Goal: Transaction & Acquisition: Purchase product/service

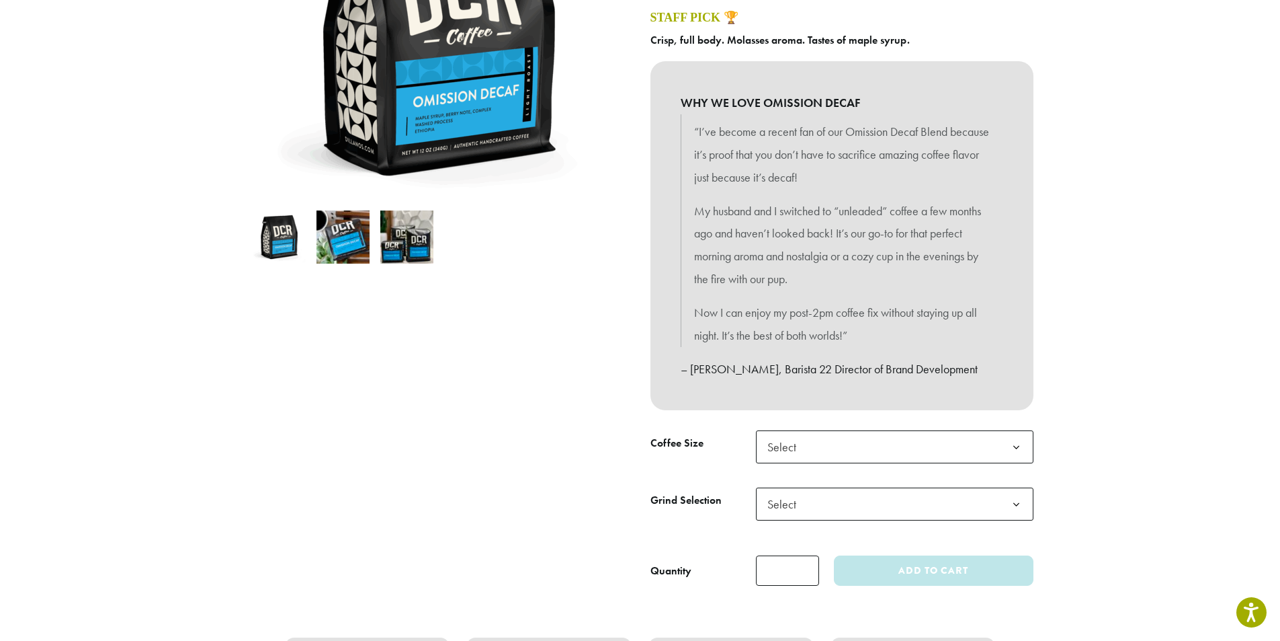
scroll to position [403, 0]
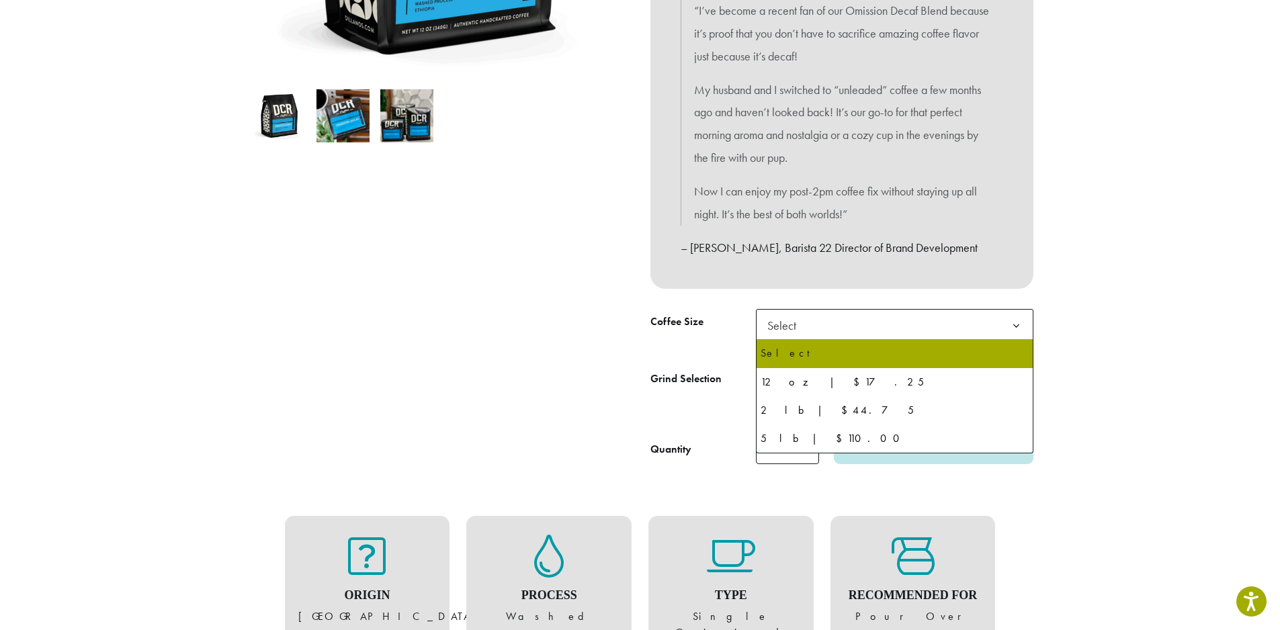
click at [854, 321] on span "Select" at bounding box center [895, 325] width 278 height 33
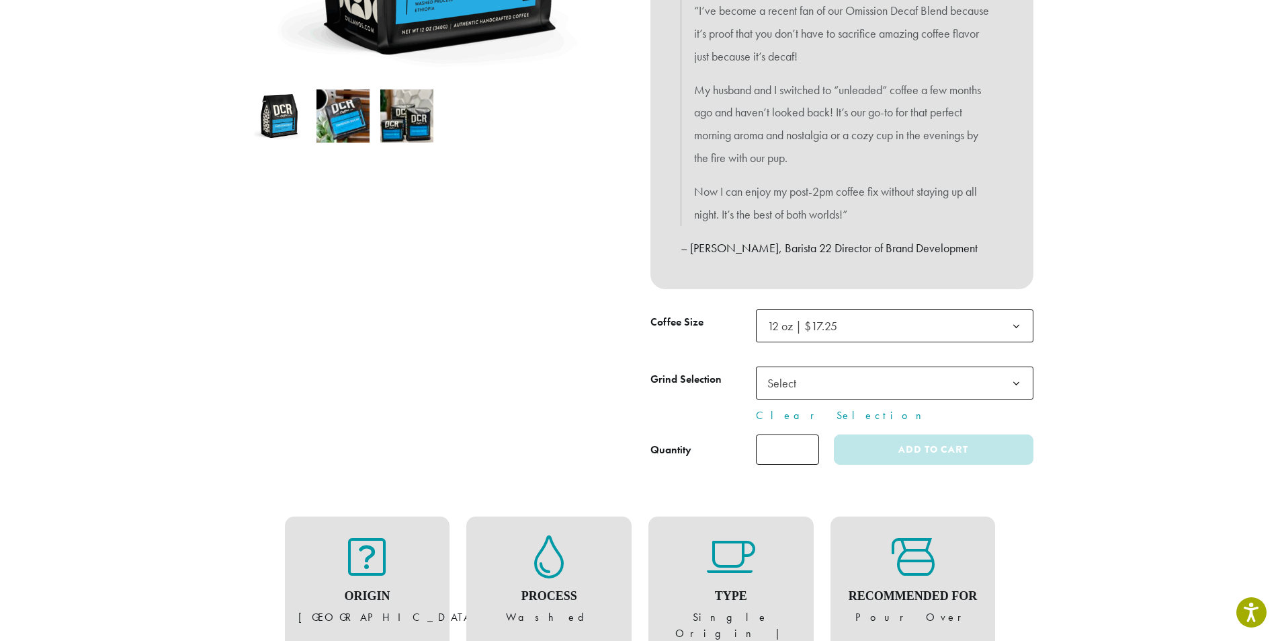
click at [813, 368] on span "Select" at bounding box center [895, 382] width 278 height 33
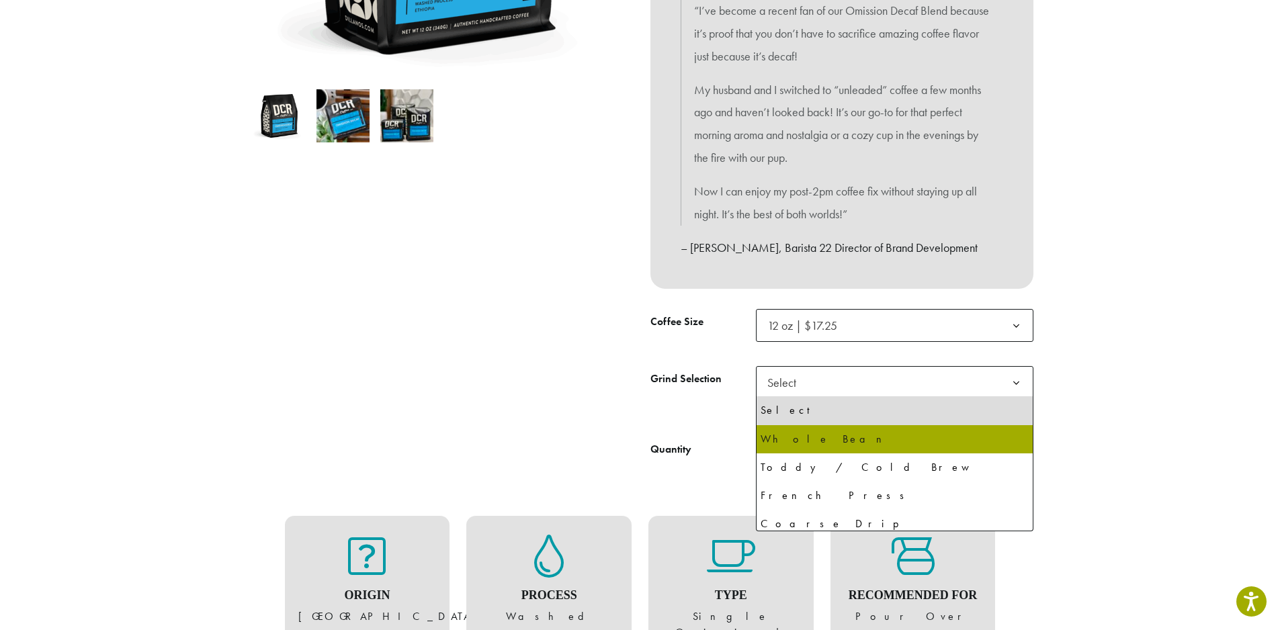
select select "*********"
select select "**********"
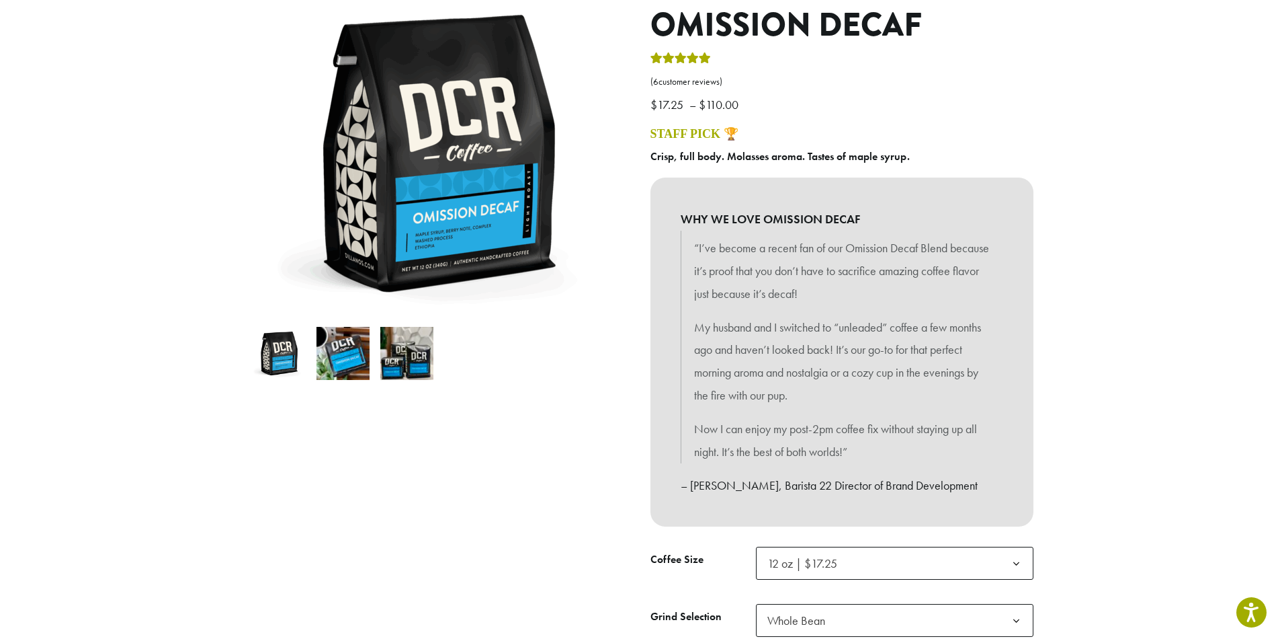
scroll to position [134, 0]
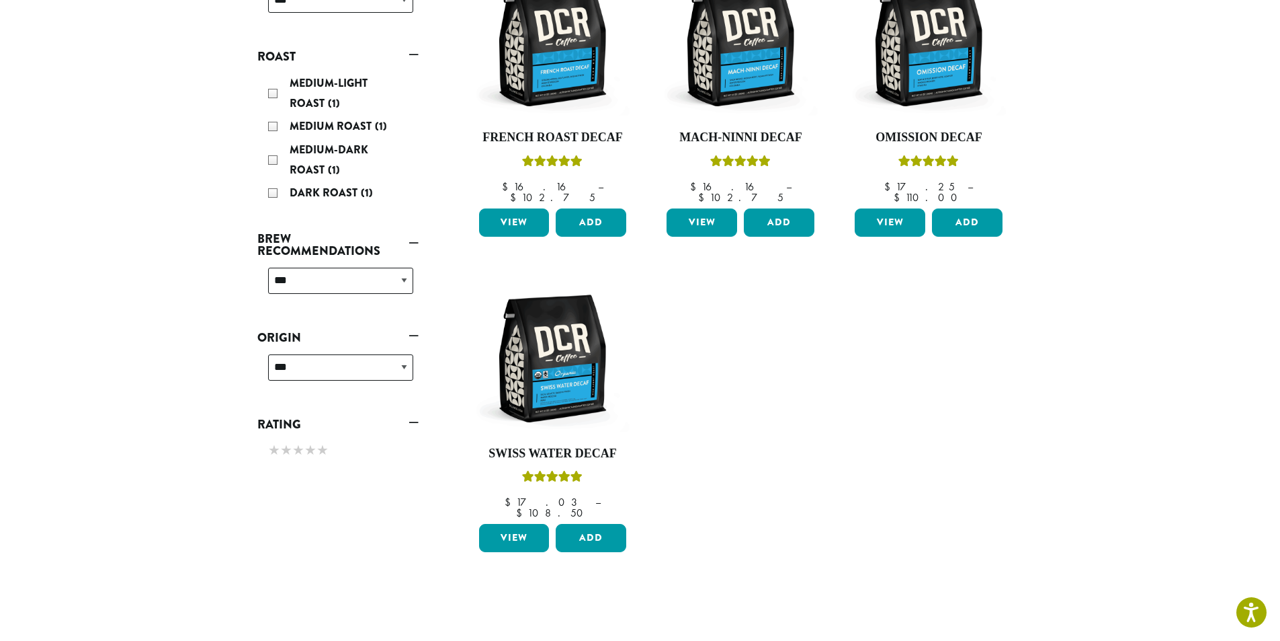
scroll to position [269, 0]
click at [559, 366] on img at bounding box center [552, 358] width 155 height 155
click at [552, 372] on img at bounding box center [552, 358] width 155 height 155
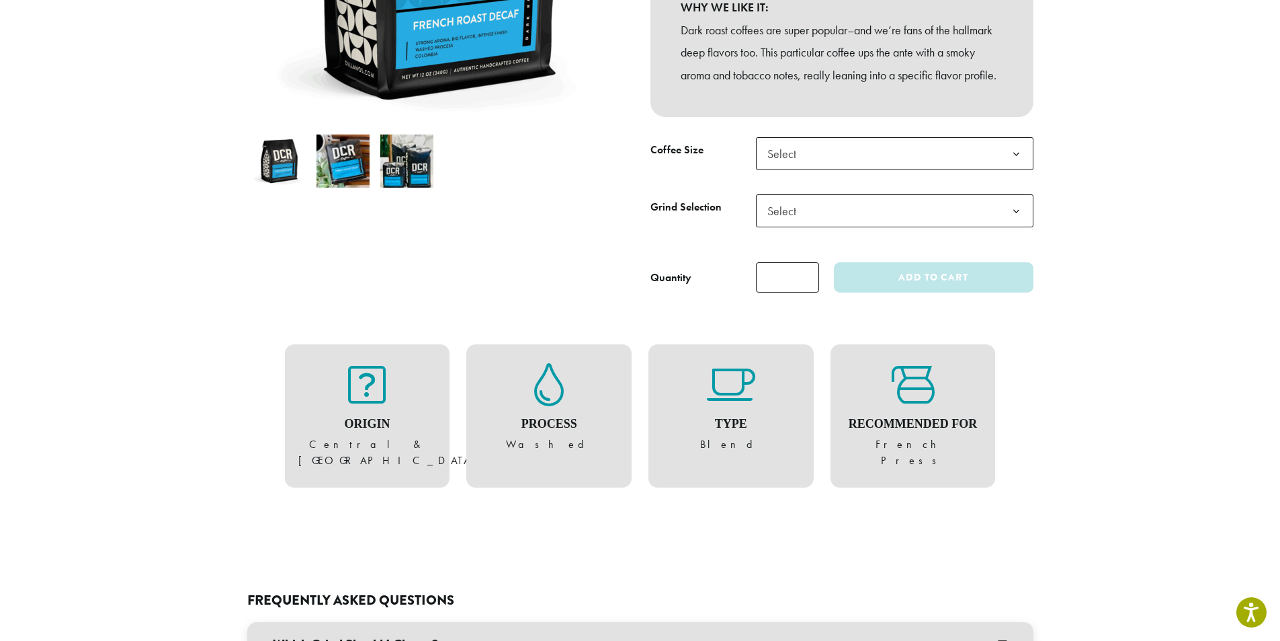
scroll to position [403, 0]
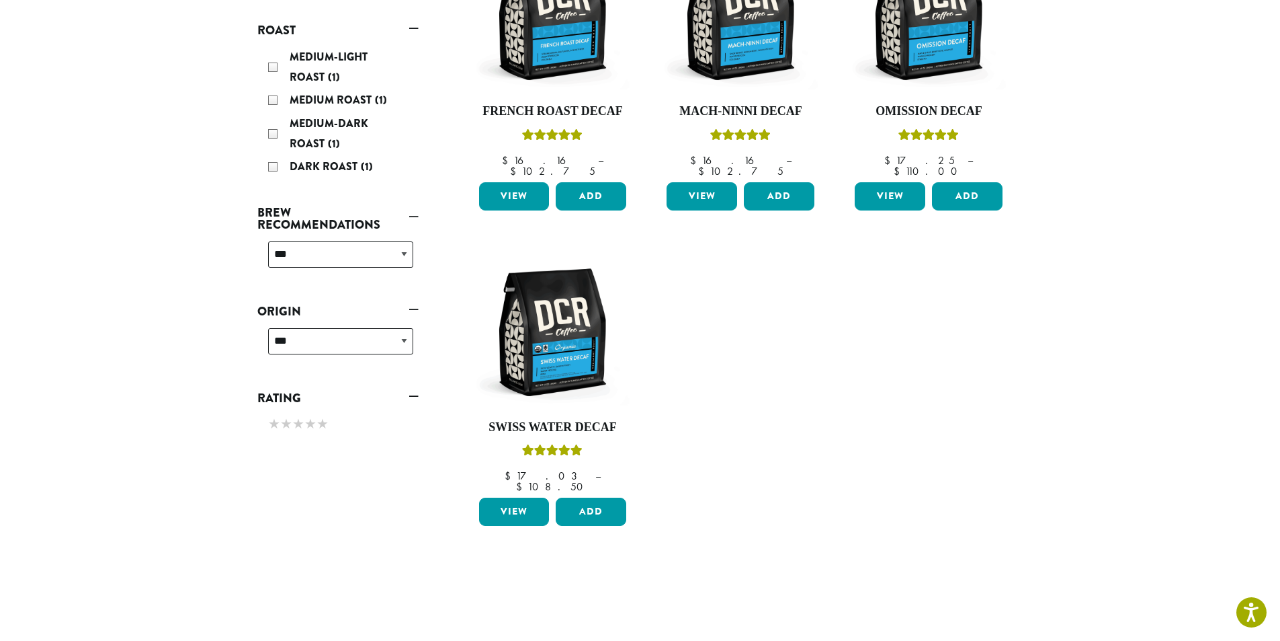
scroll to position [253, 0]
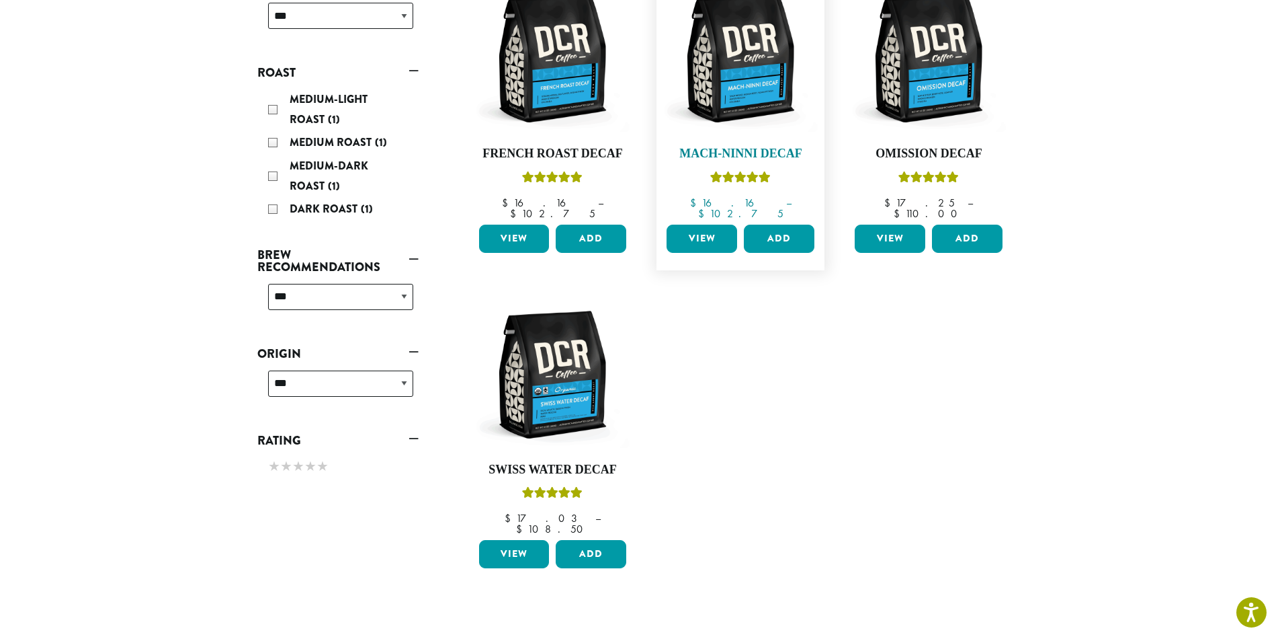
click at [775, 63] on img at bounding box center [740, 58] width 155 height 155
click at [712, 104] on img at bounding box center [740, 58] width 155 height 155
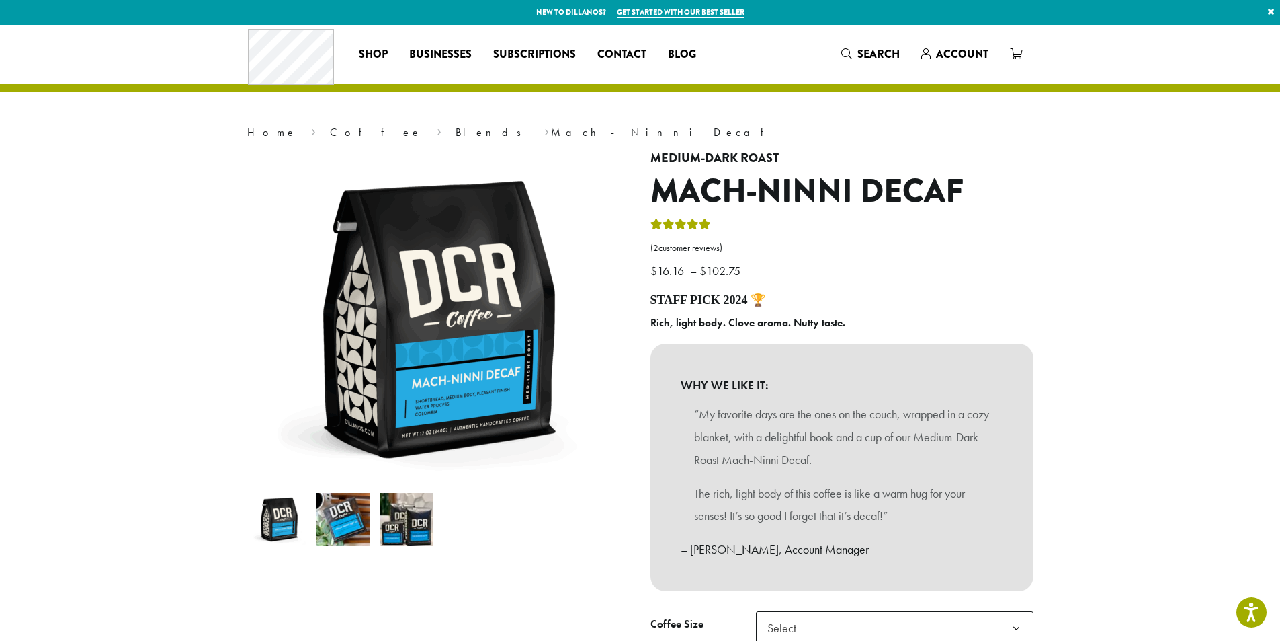
scroll to position [67, 0]
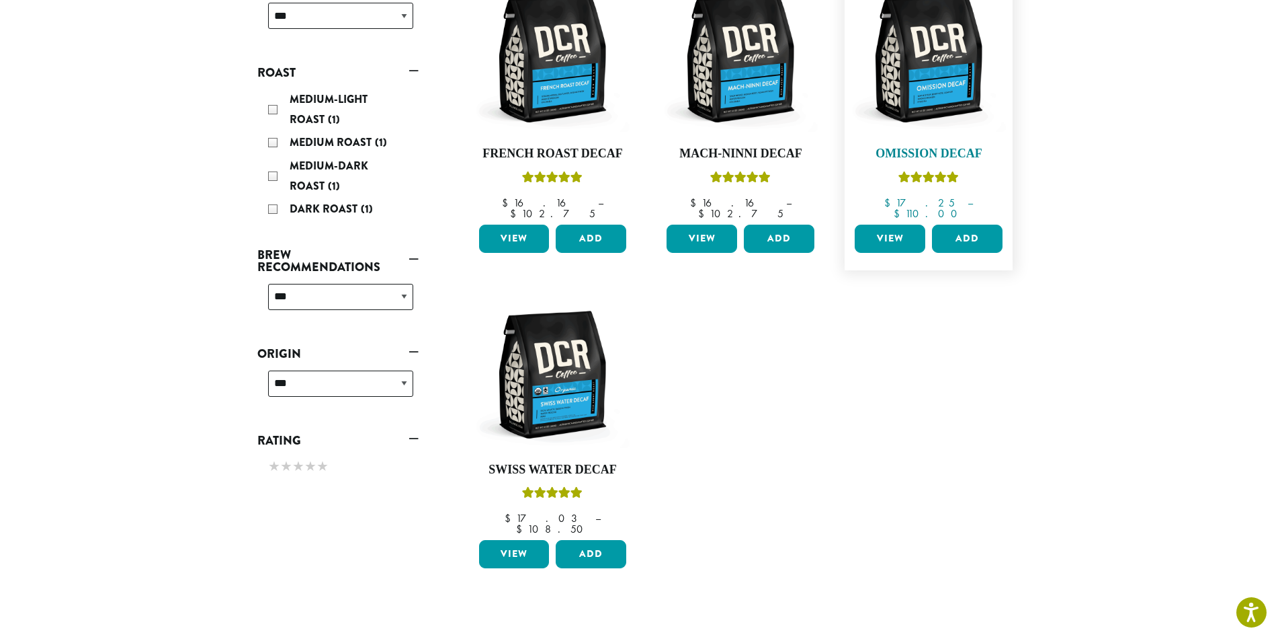
click at [923, 92] on img at bounding box center [929, 58] width 155 height 155
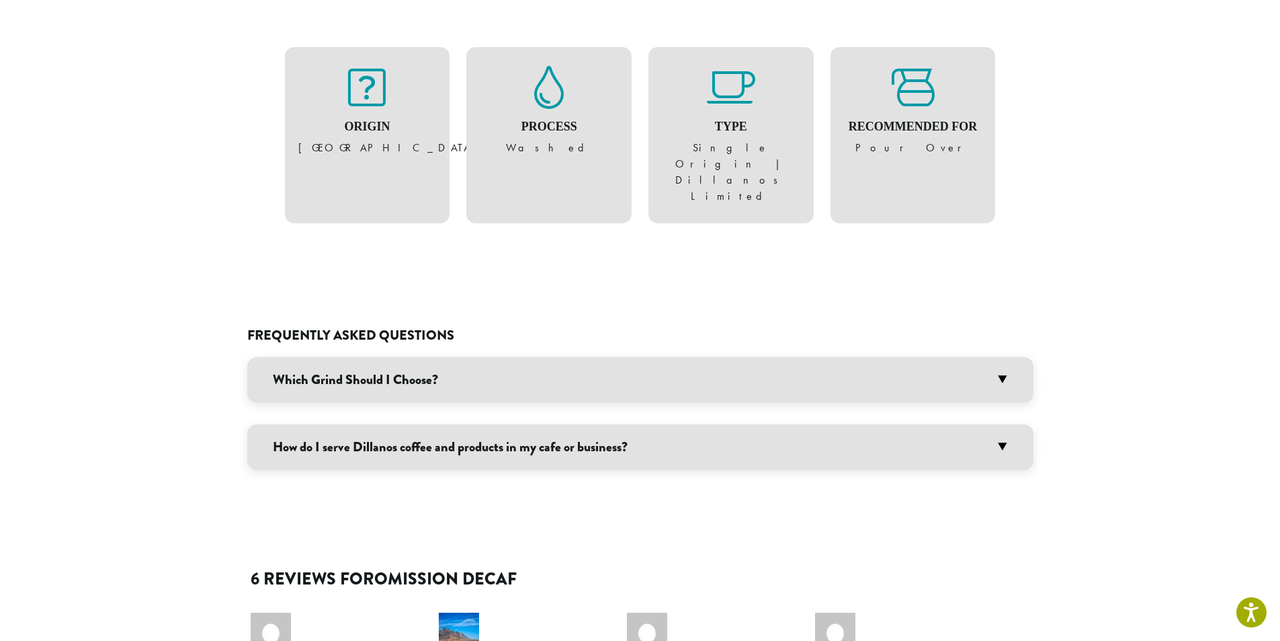
scroll to position [874, 0]
click at [352, 356] on h3 "Which Grind Should I Choose?" at bounding box center [640, 379] width 786 height 46
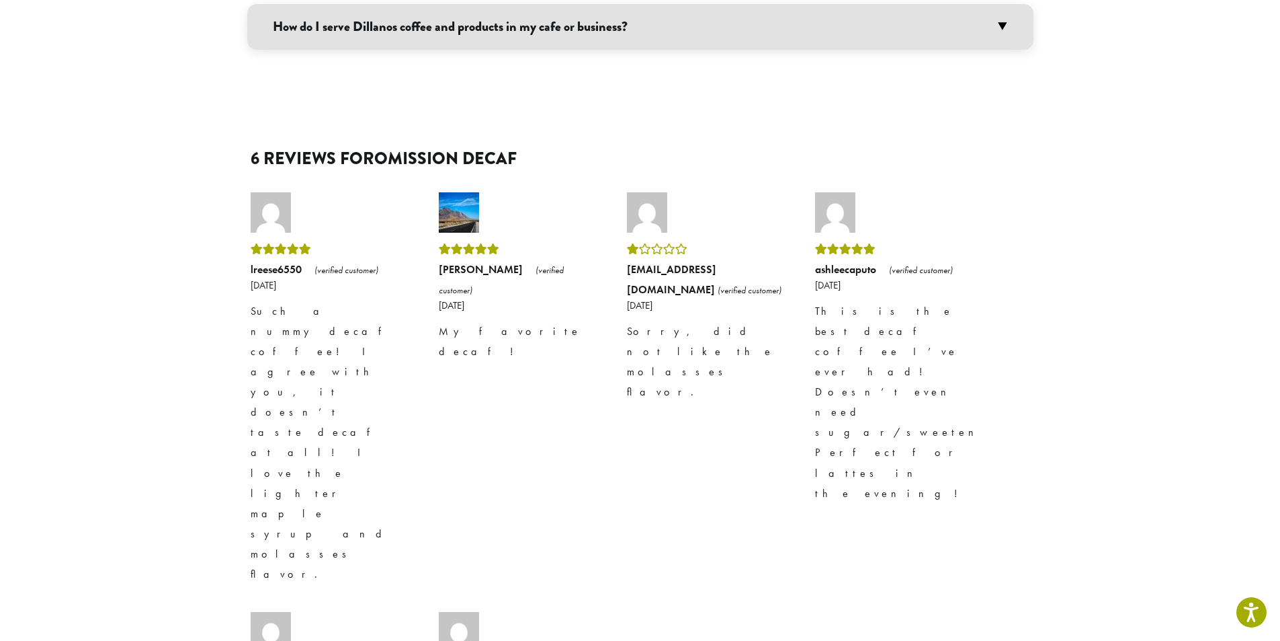
scroll to position [1680, 0]
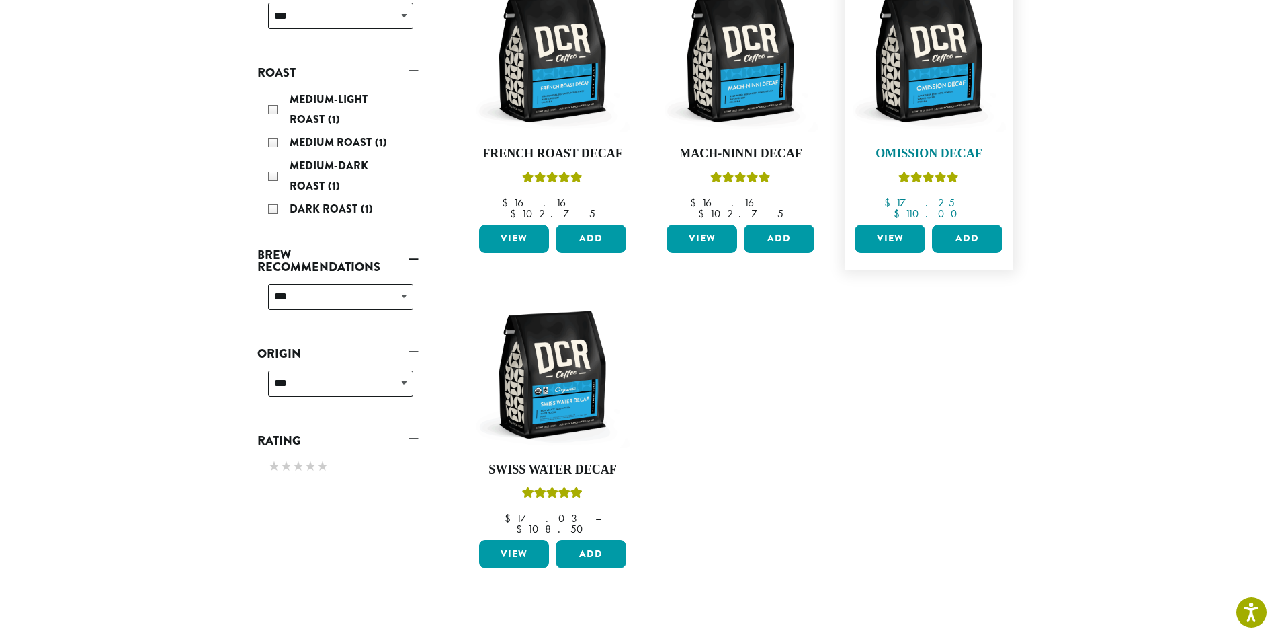
click at [881, 94] on img at bounding box center [929, 58] width 155 height 155
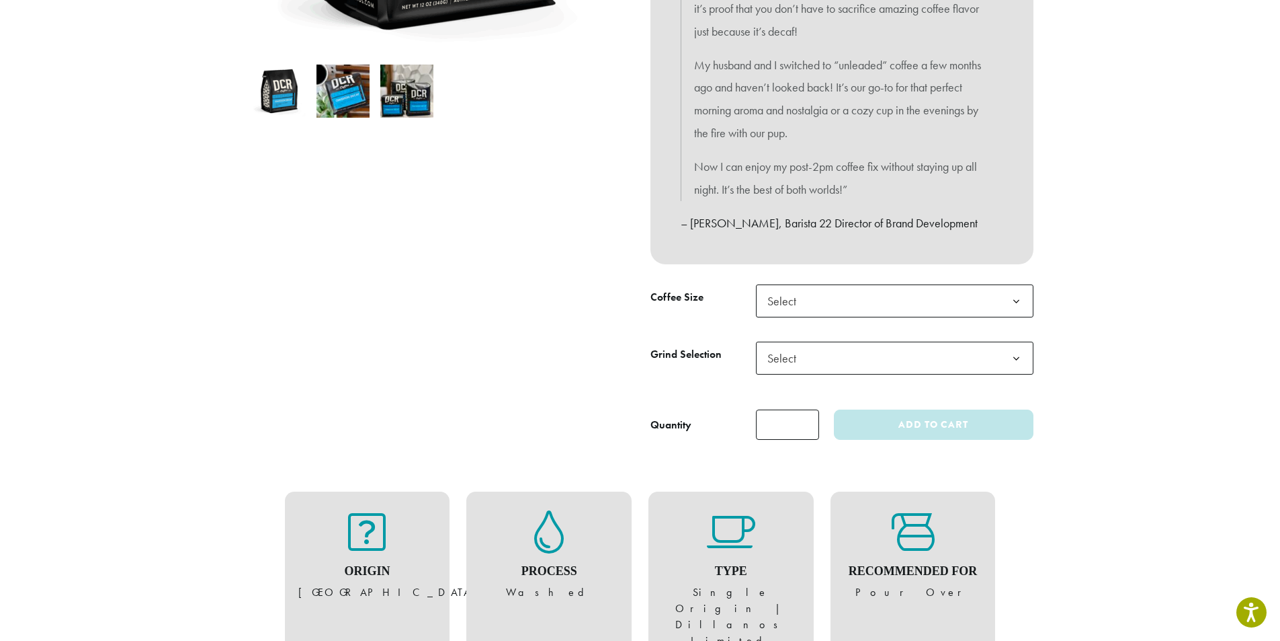
scroll to position [470, 0]
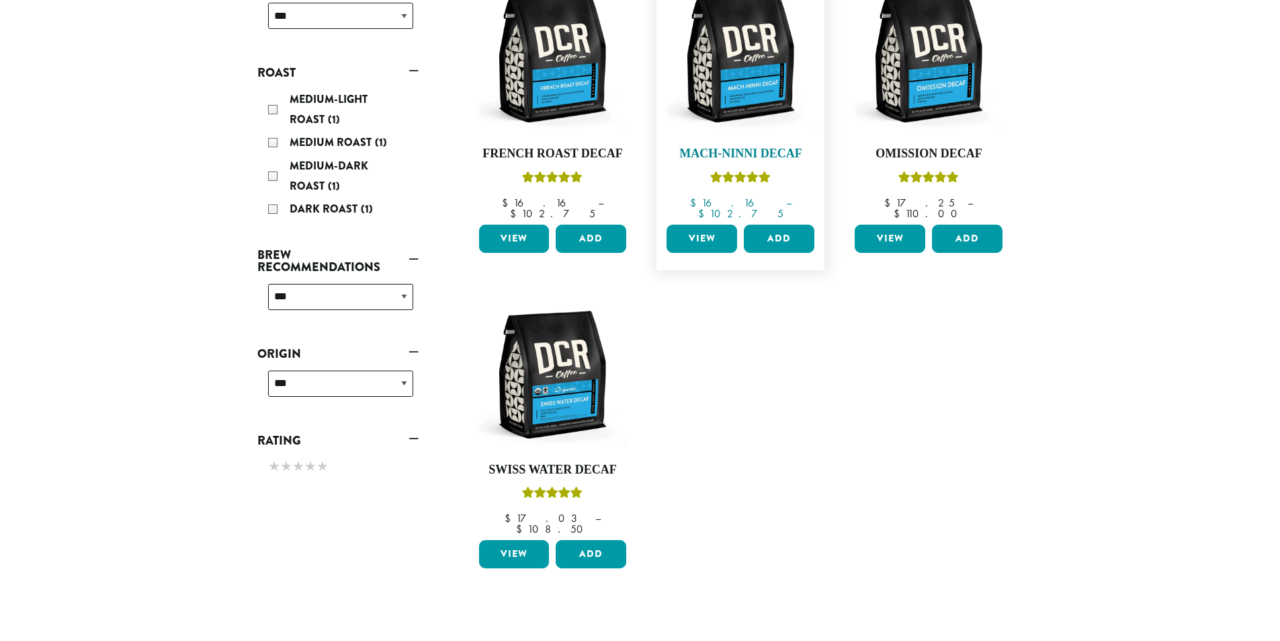
click at [751, 88] on img at bounding box center [740, 58] width 155 height 155
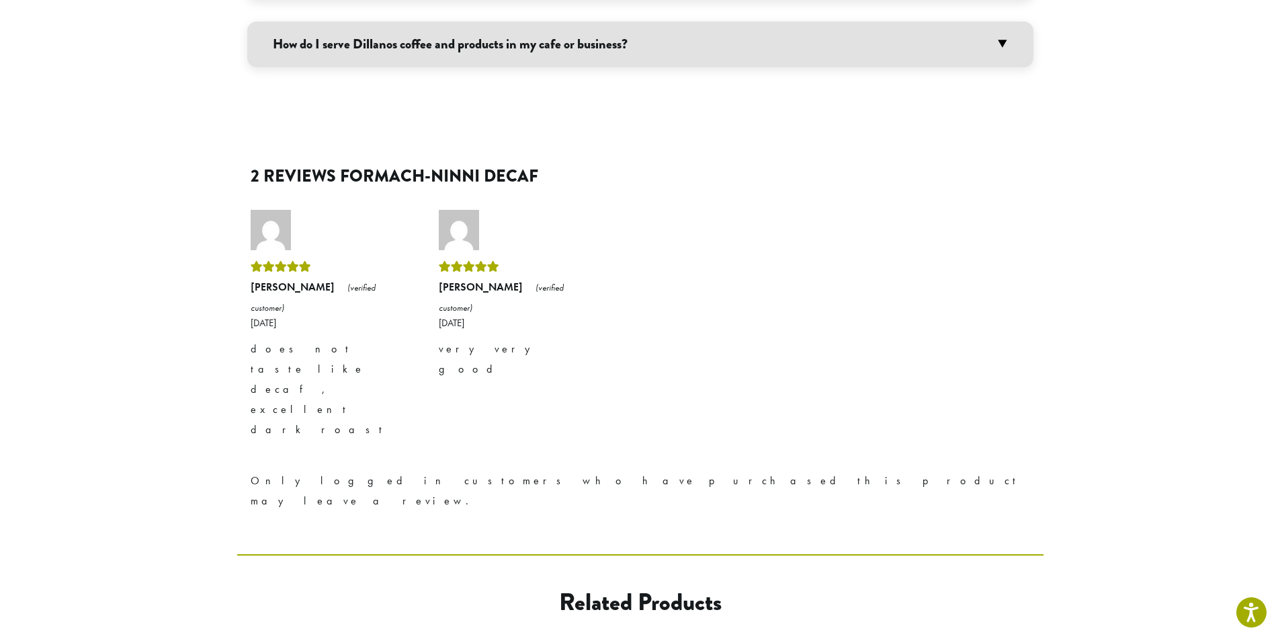
scroll to position [1143, 0]
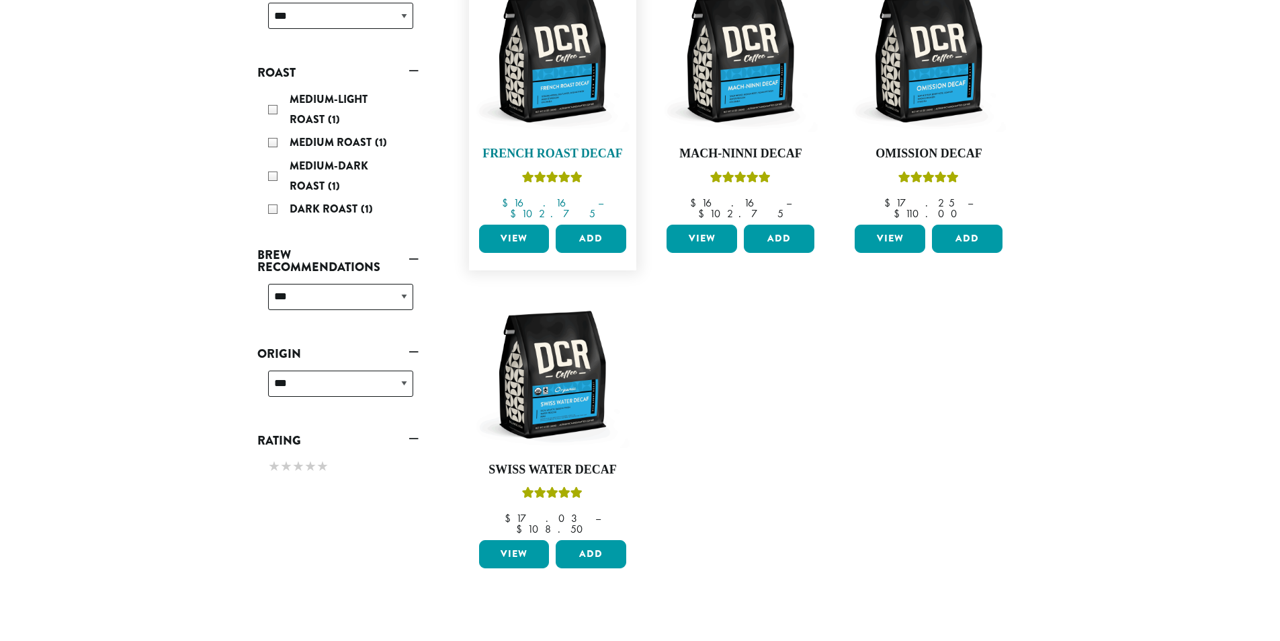
scroll to position [253, 0]
click at [576, 403] on img at bounding box center [552, 374] width 155 height 155
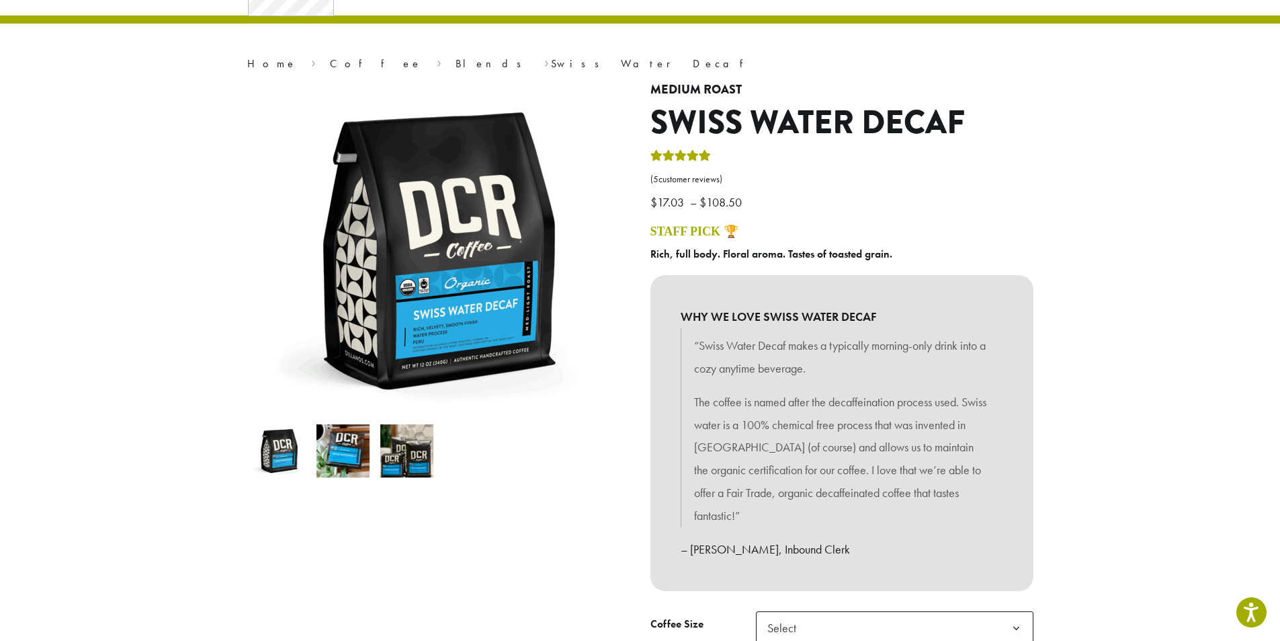
scroll to position [67, 0]
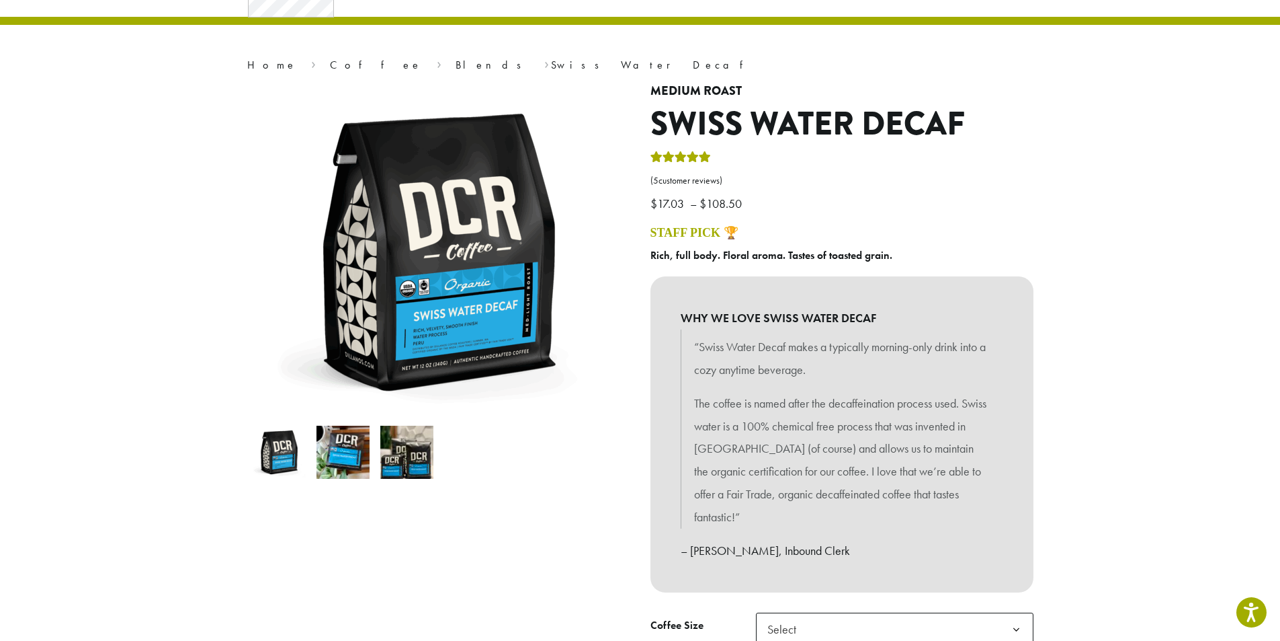
click at [577, 588] on div at bounding box center [438, 426] width 403 height 684
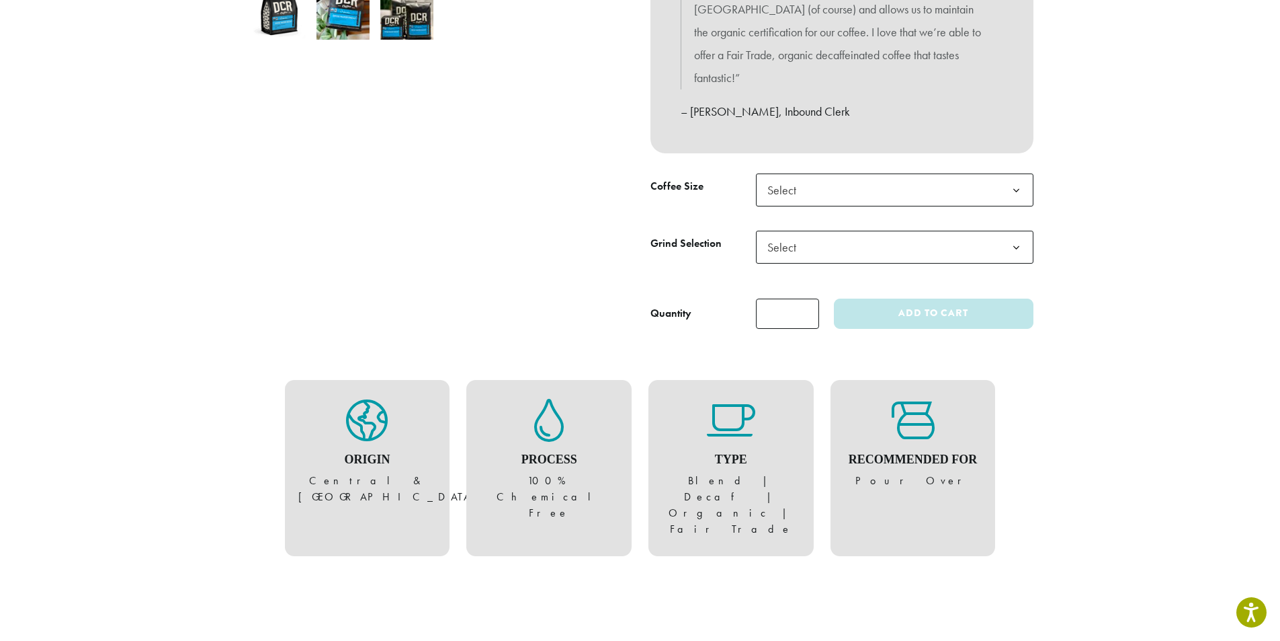
scroll to position [538, 0]
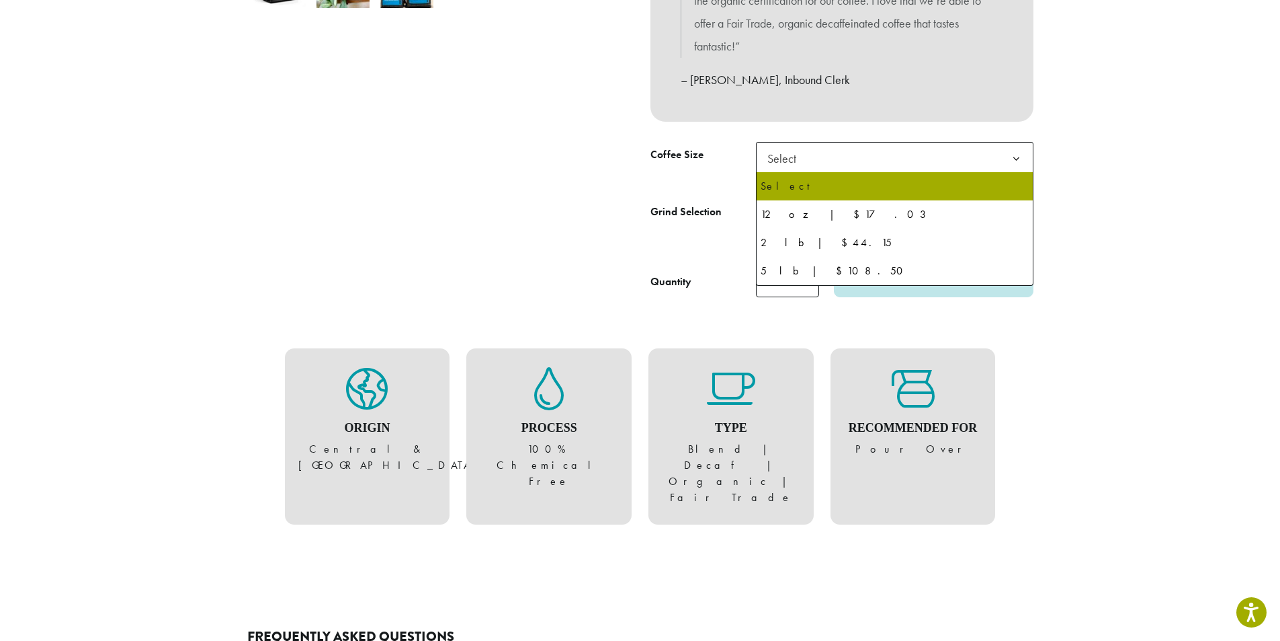
click at [860, 170] on span "Select" at bounding box center [895, 158] width 278 height 33
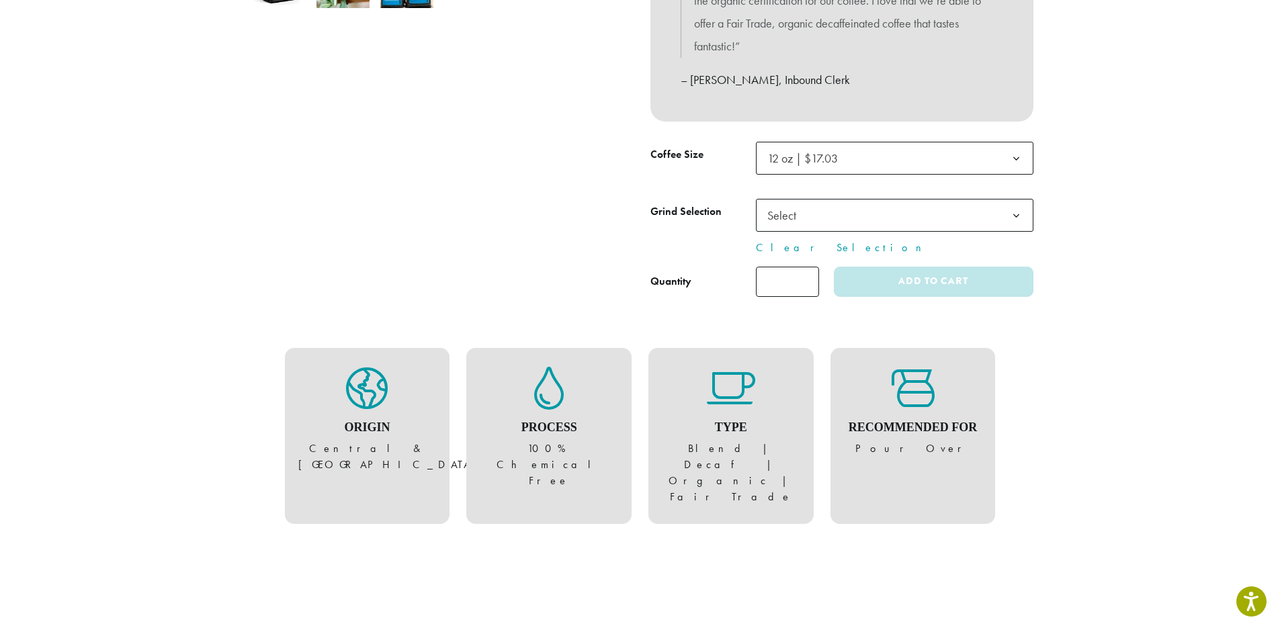
click at [830, 220] on span "Select" at bounding box center [895, 215] width 278 height 33
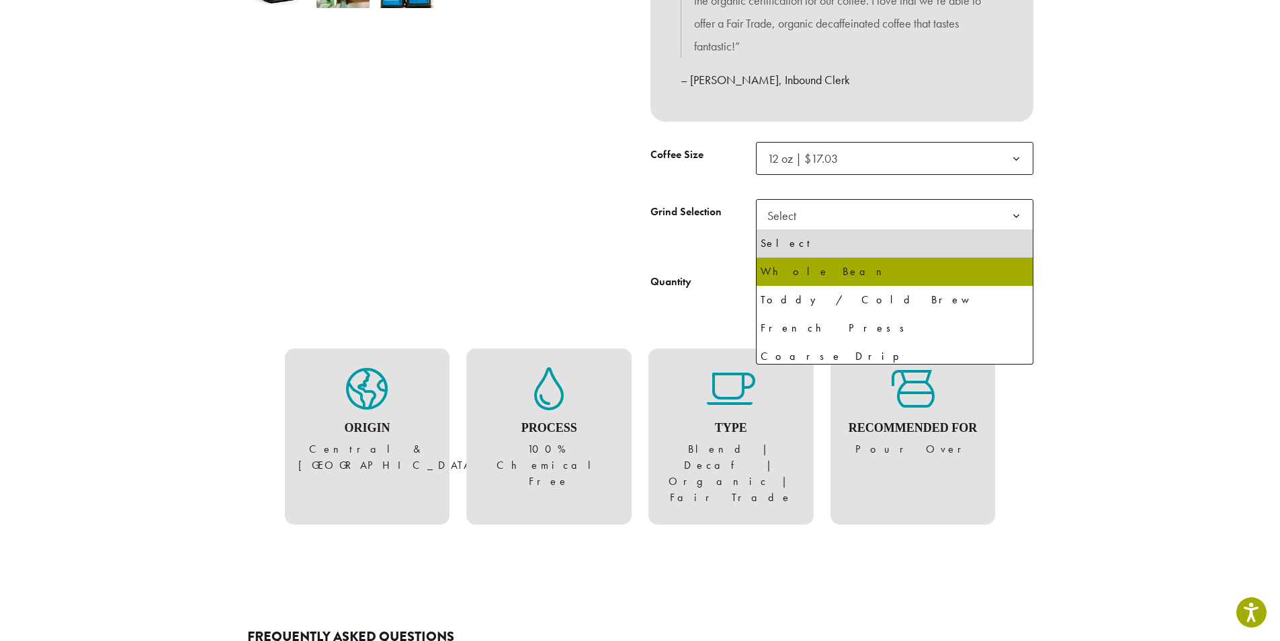
select select "*********"
select select "**********"
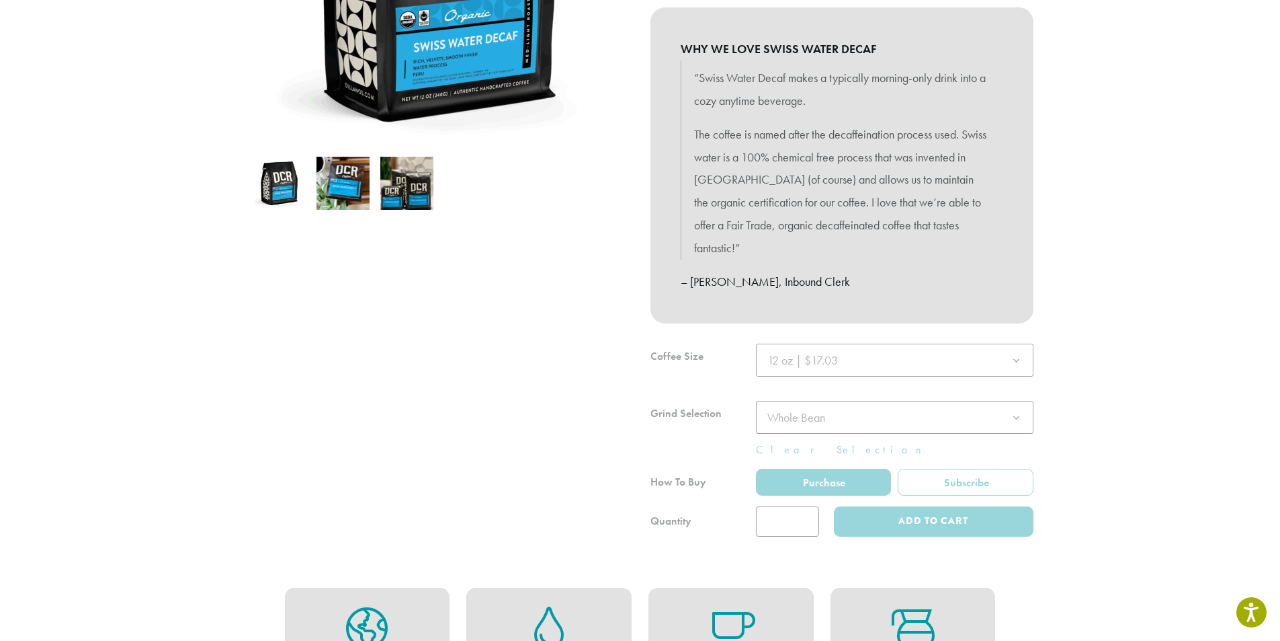
scroll to position [67, 0]
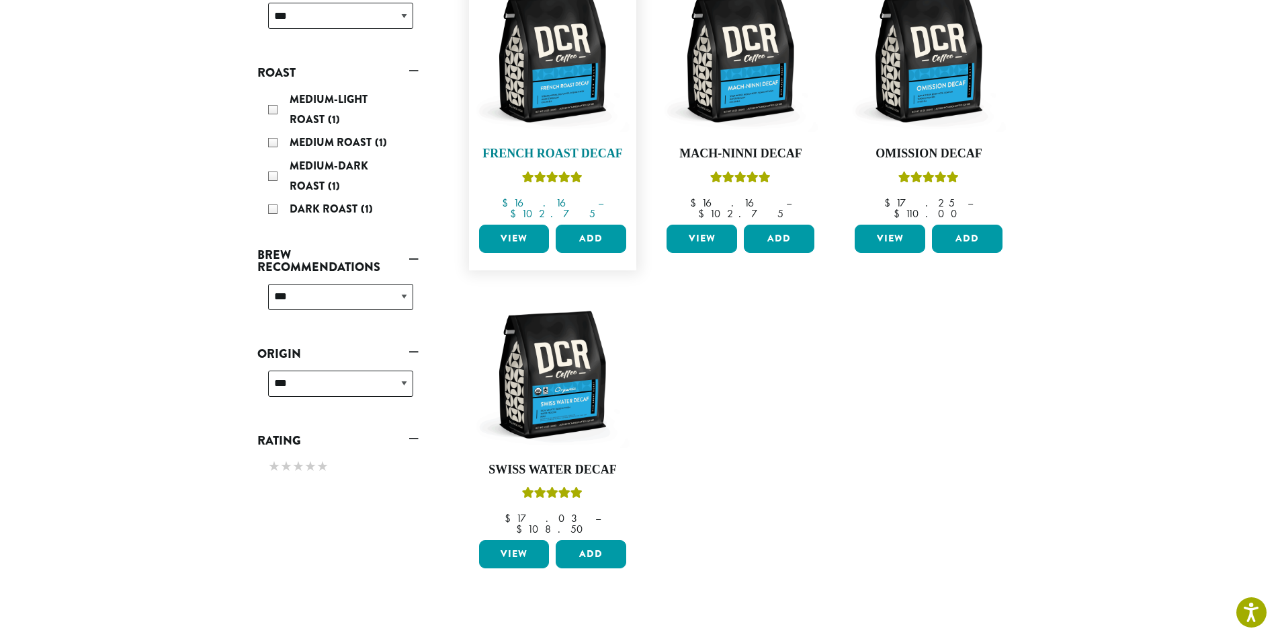
click at [495, 97] on img at bounding box center [552, 58] width 155 height 155
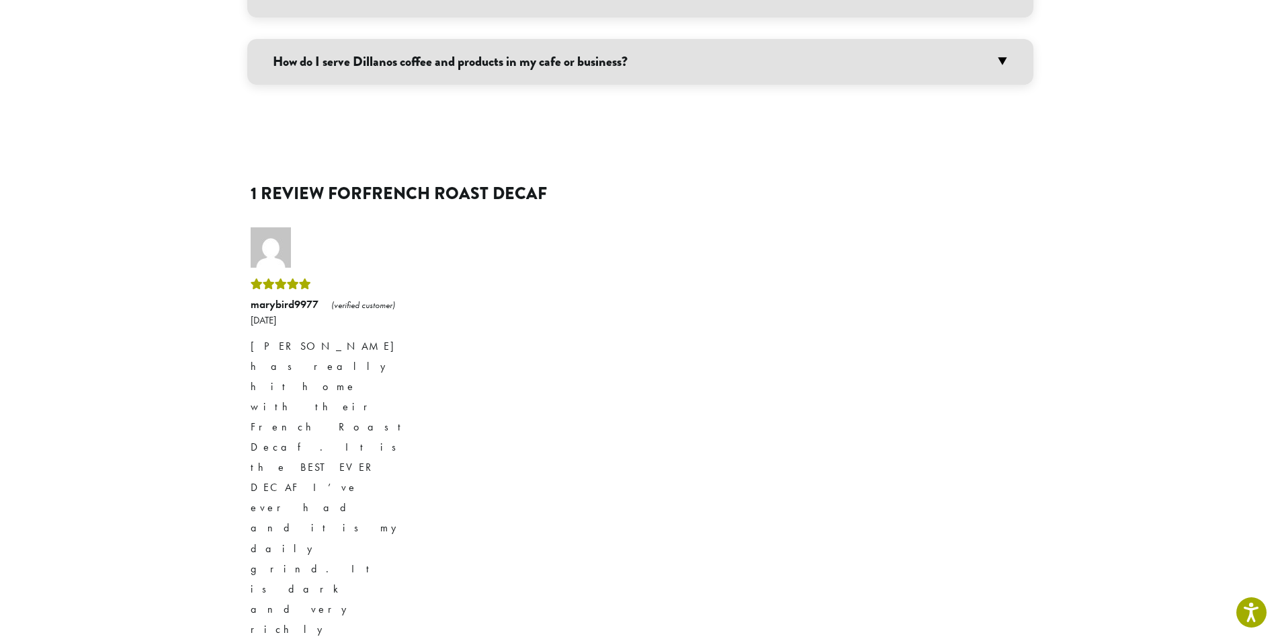
scroll to position [1075, 0]
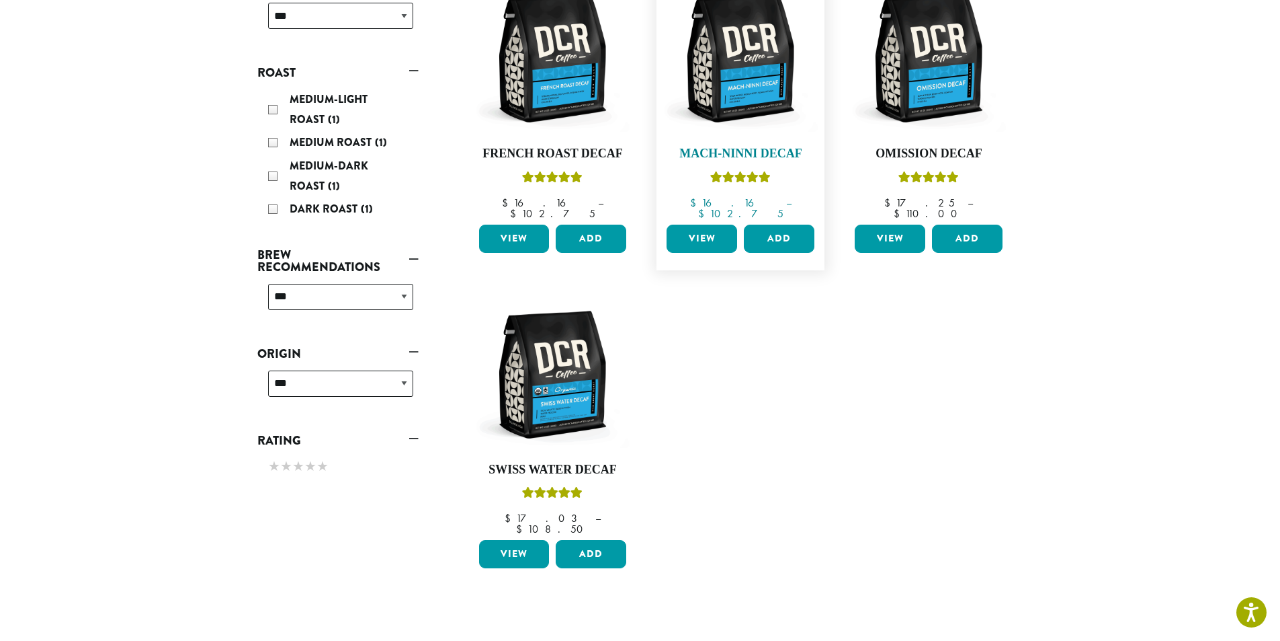
click at [754, 65] on img at bounding box center [740, 58] width 155 height 155
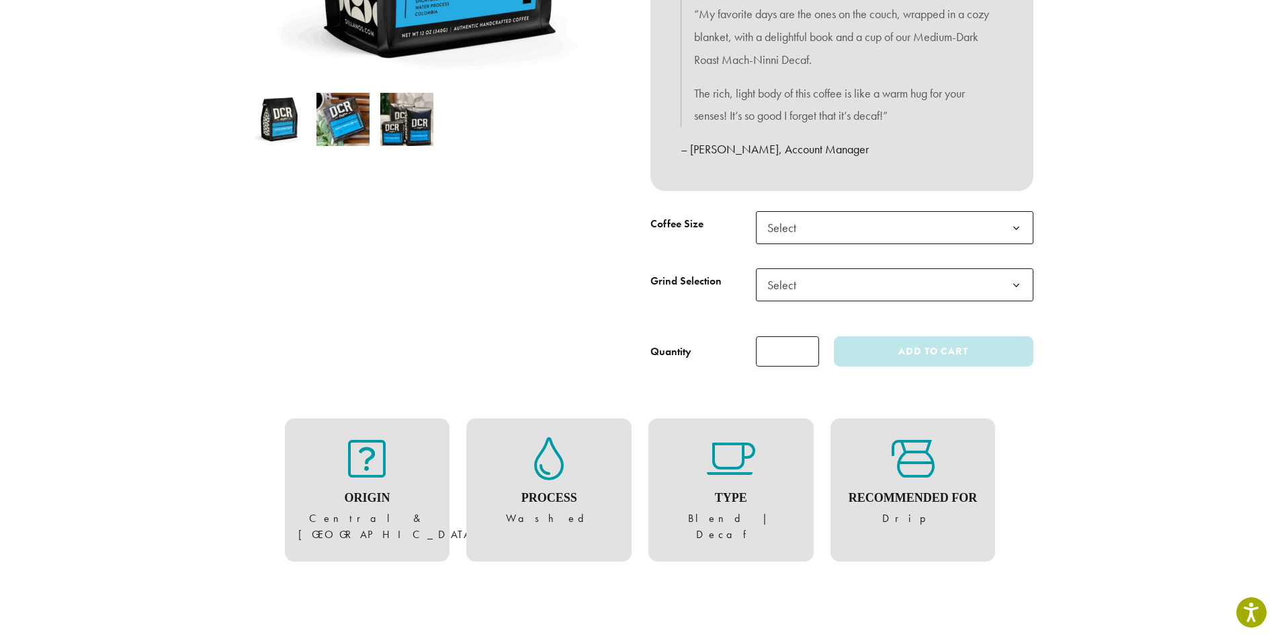
scroll to position [739, 0]
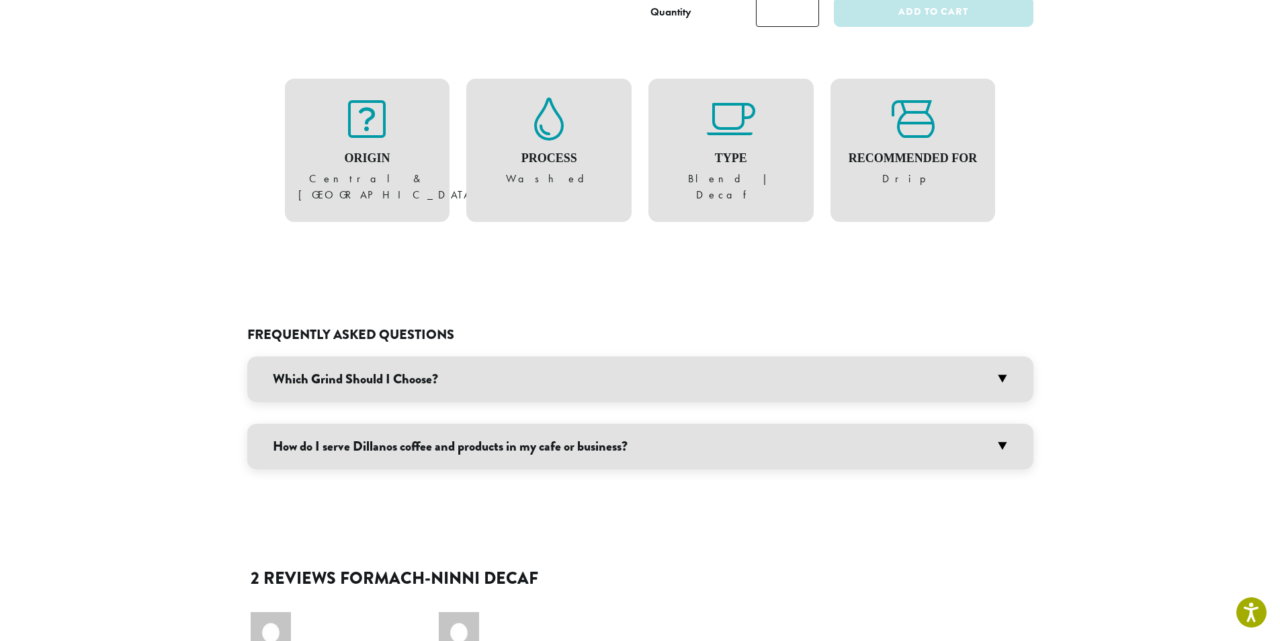
click at [380, 136] on icon at bounding box center [367, 118] width 38 height 43
click at [624, 137] on div "Process Washed" at bounding box center [548, 151] width 165 height 144
click at [831, 136] on div "Recommended For Drip" at bounding box center [913, 151] width 165 height 144
click at [953, 137] on div at bounding box center [913, 118] width 138 height 43
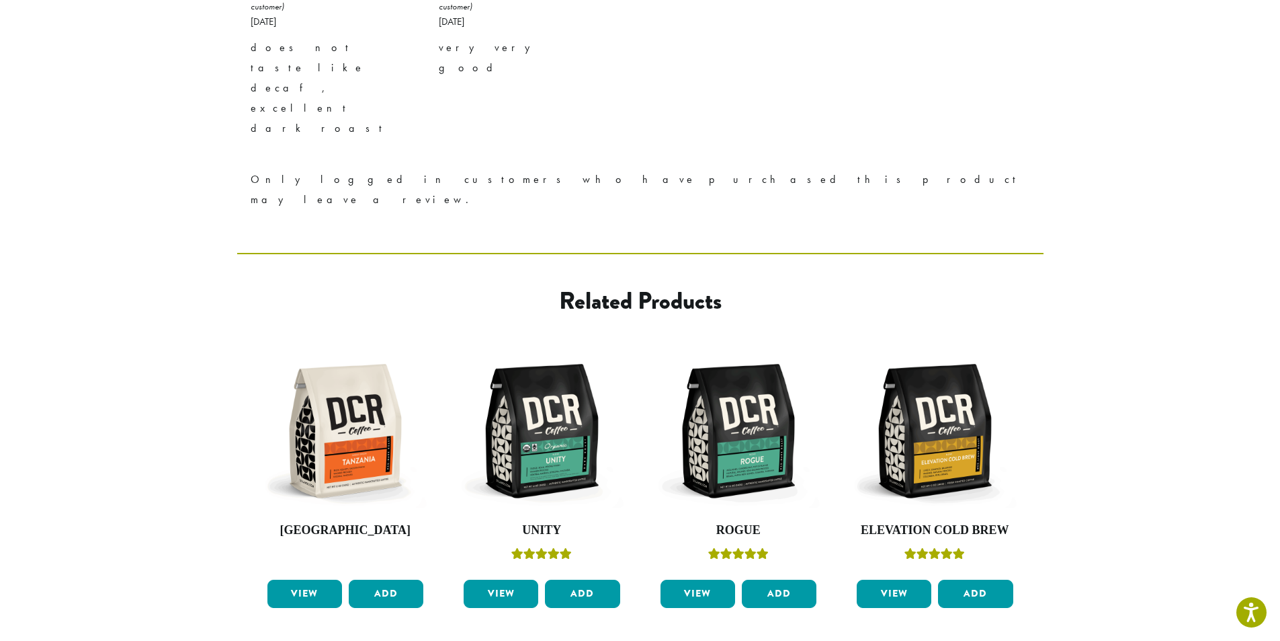
scroll to position [1514, 0]
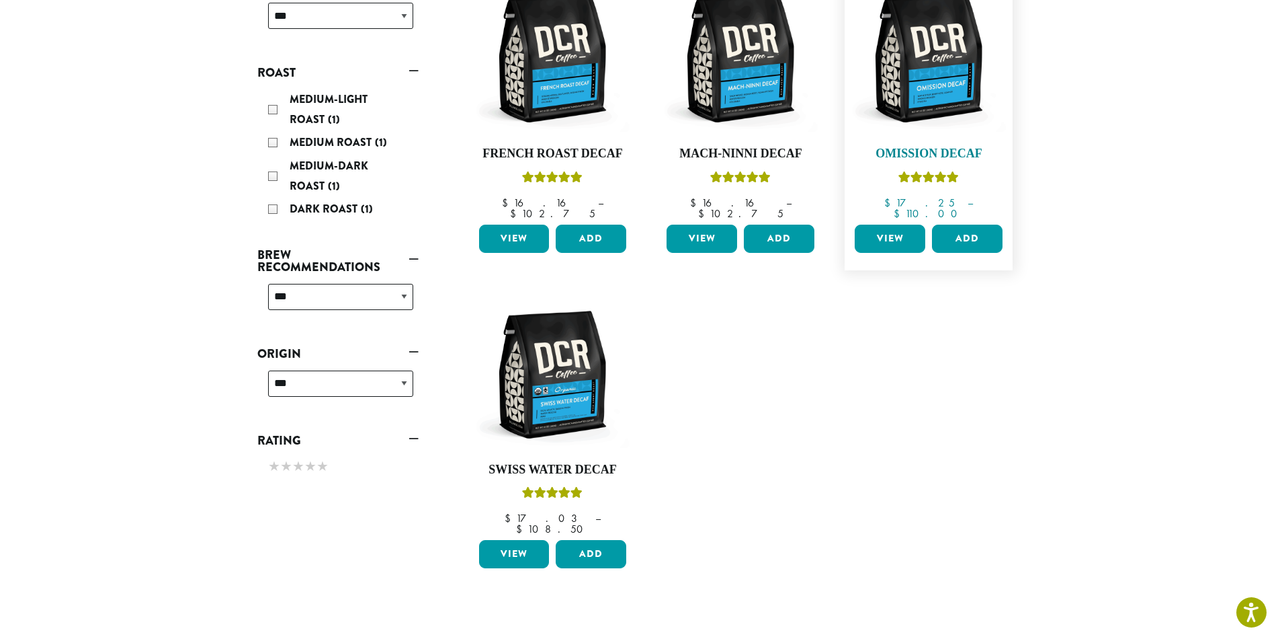
click at [958, 73] on img at bounding box center [929, 58] width 155 height 155
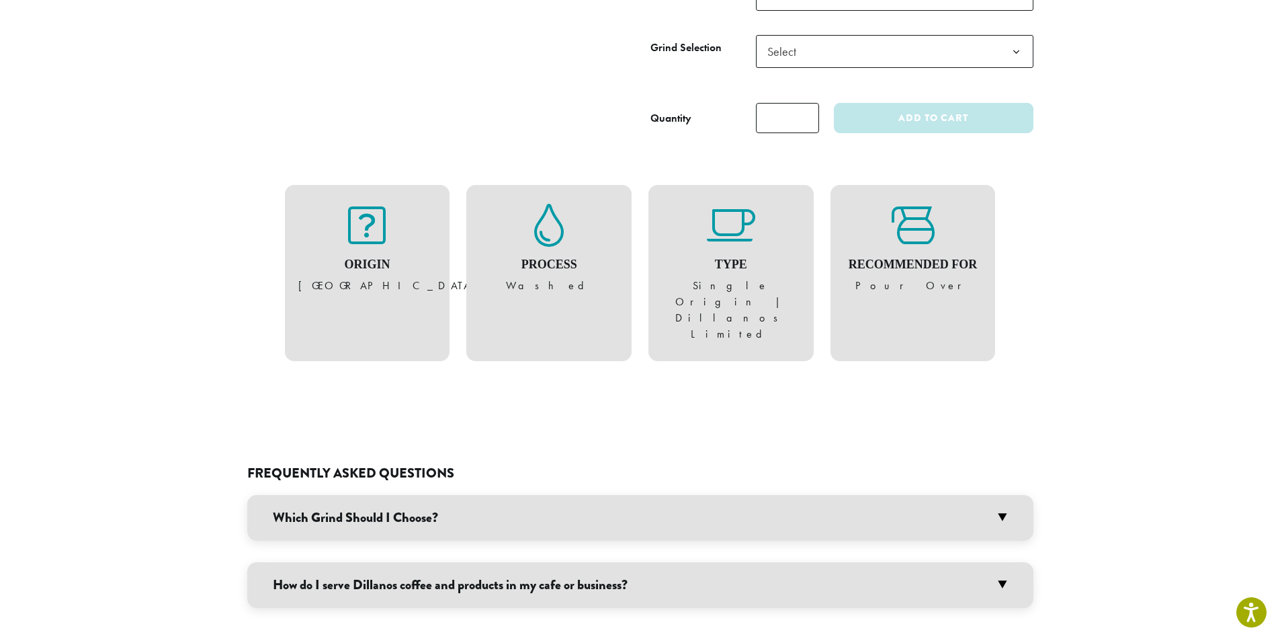
scroll to position [941, 0]
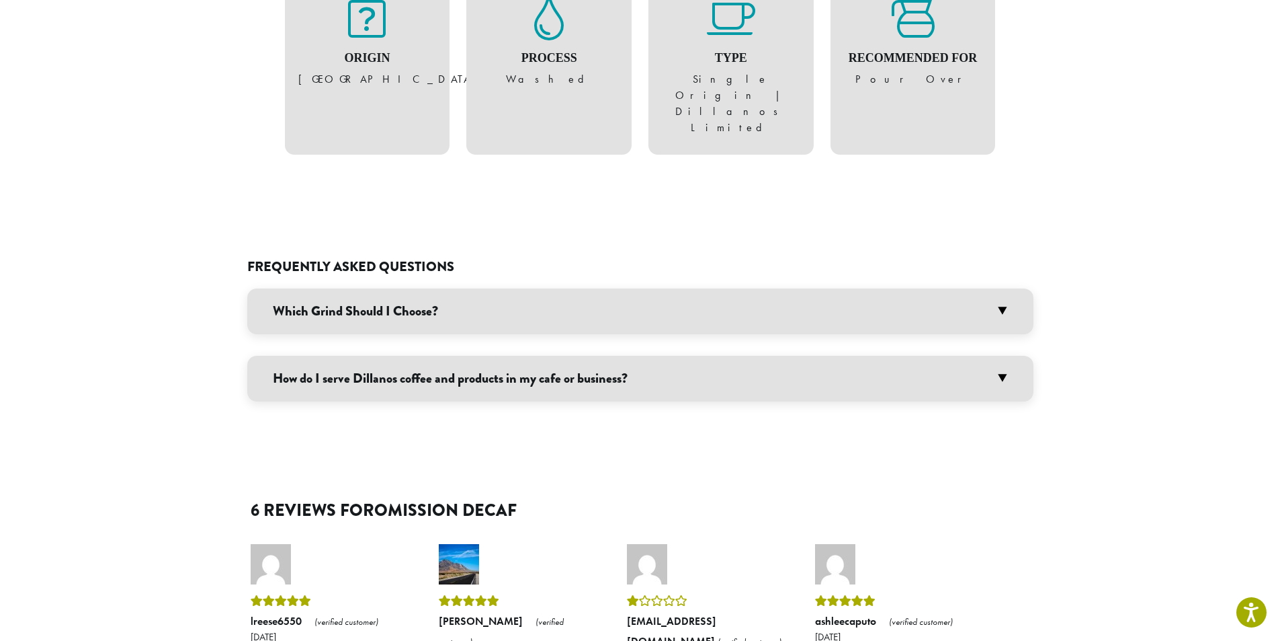
click at [669, 288] on h3 "Which Grind Should I Choose?" at bounding box center [640, 311] width 786 height 46
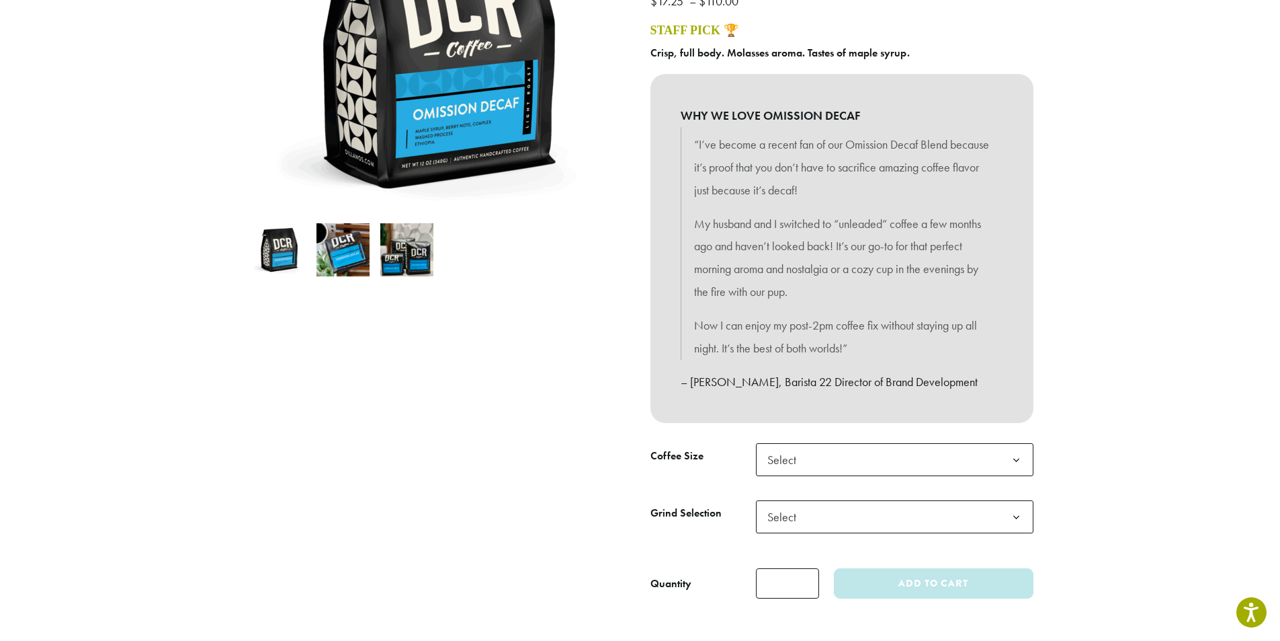
scroll to position [269, 0]
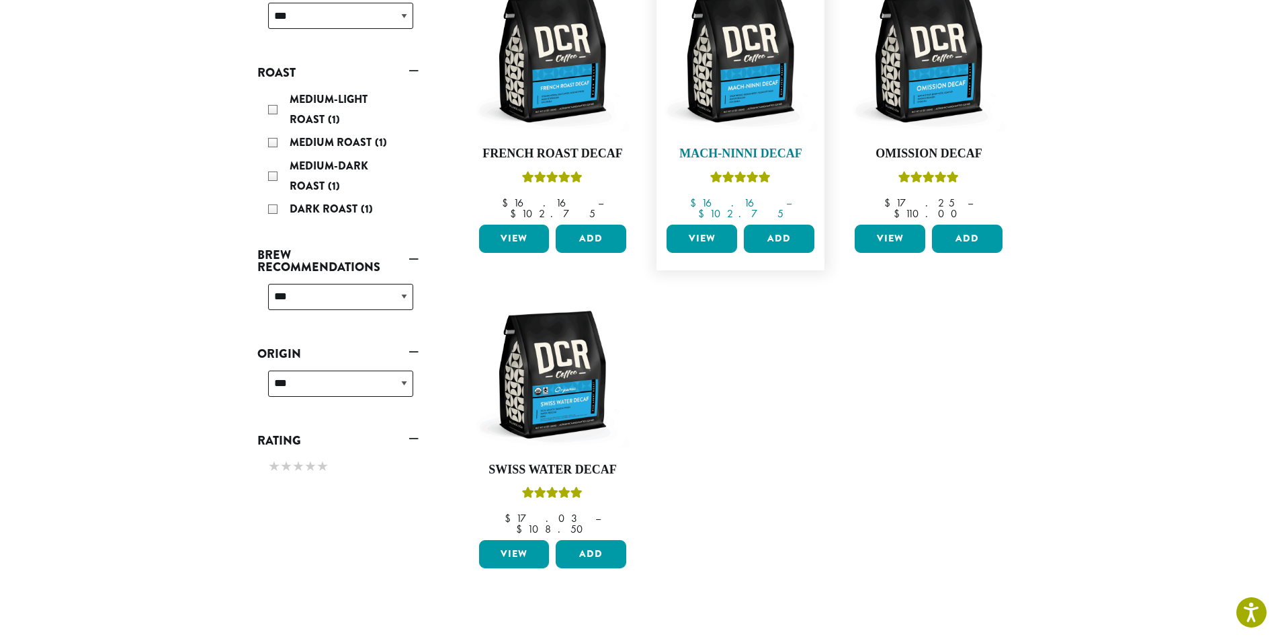
click at [749, 73] on img at bounding box center [740, 58] width 155 height 155
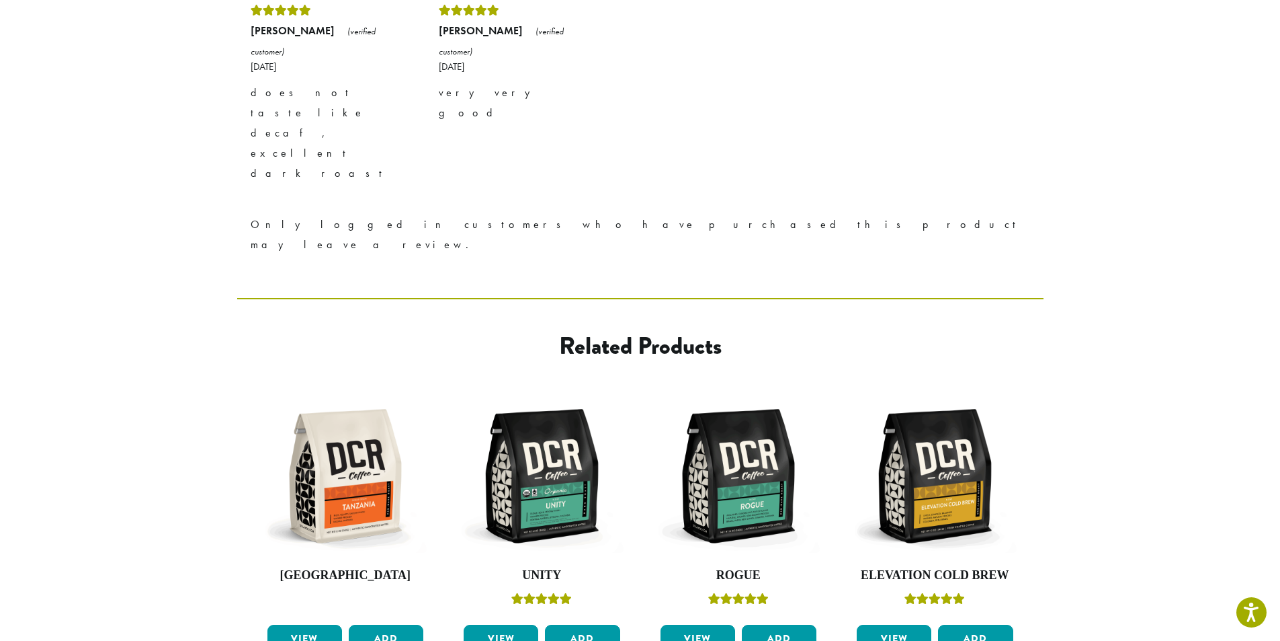
scroll to position [1514, 0]
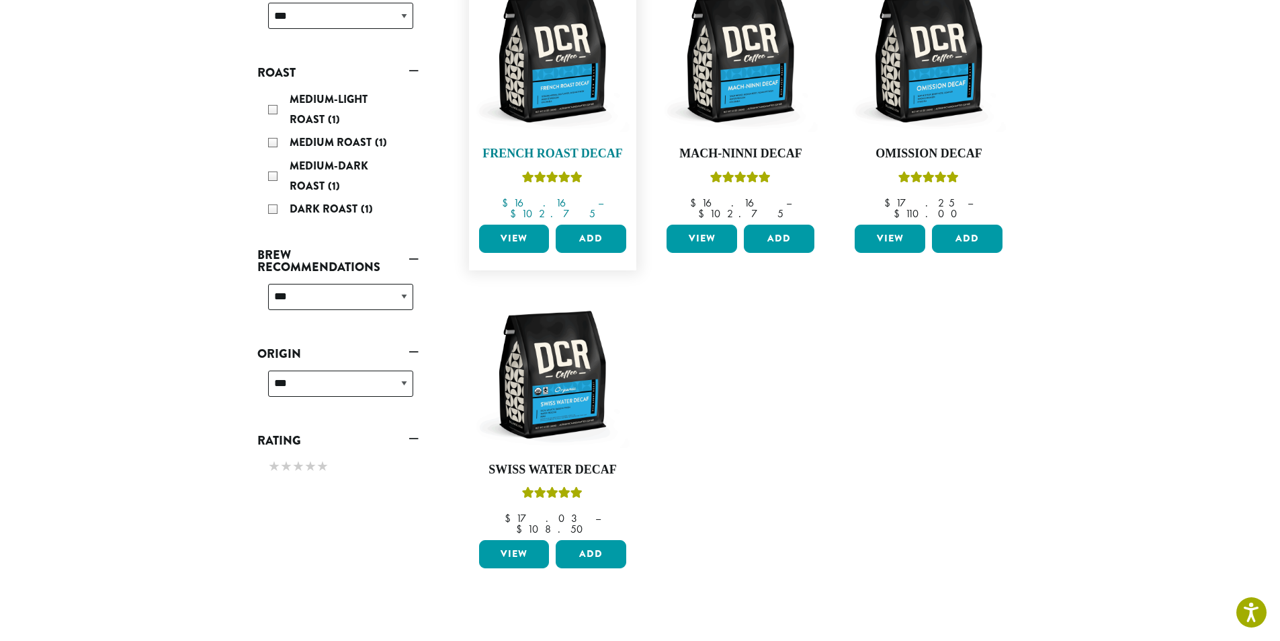
click at [573, 101] on img at bounding box center [552, 58] width 155 height 155
click at [753, 63] on img at bounding box center [740, 58] width 155 height 155
click at [553, 368] on img at bounding box center [552, 374] width 155 height 155
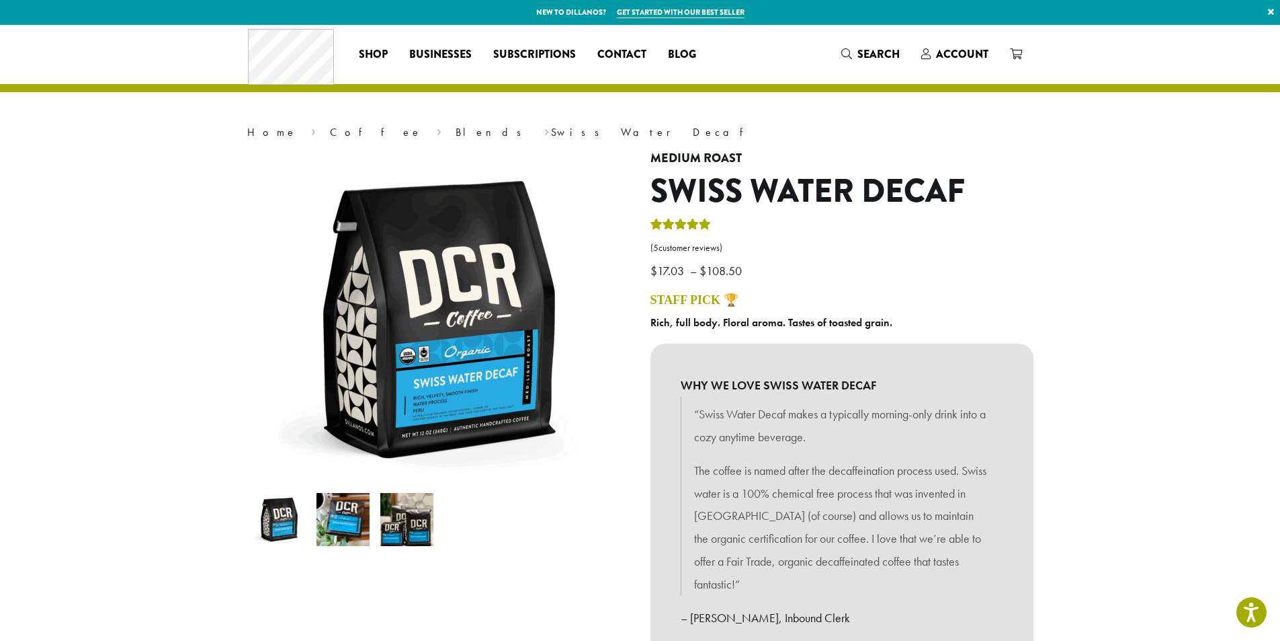
scroll to position [67, 0]
